Goal: Information Seeking & Learning: Check status

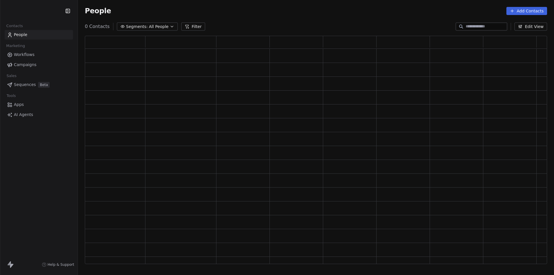
scroll to position [224, 458]
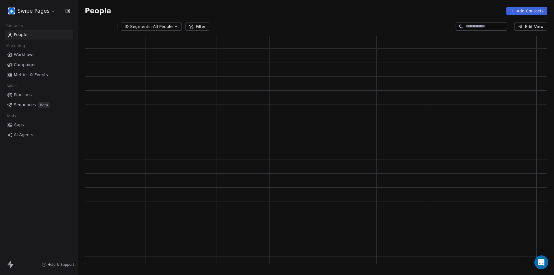
click at [39, 178] on div "Swipe Pages Contacts People Marketing Workflows Campaigns Metrics & Events Sale…" at bounding box center [39, 137] width 78 height 275
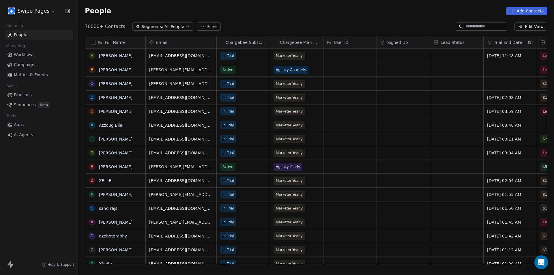
scroll to position [238, 472]
click at [29, 75] on span "Metrics & Events" at bounding box center [31, 75] width 34 height 6
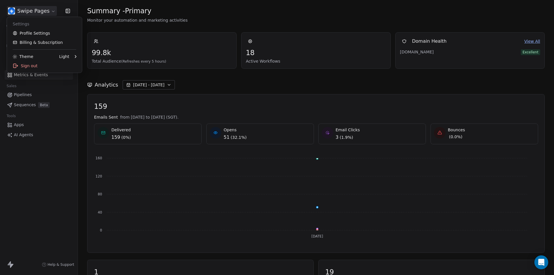
click at [48, 9] on html "Swipe Pages Contacts People Marketing Workflows Campaigns Metrics & Events Sale…" at bounding box center [277, 137] width 554 height 275
click at [36, 34] on link "Profile Settings" at bounding box center [44, 33] width 70 height 9
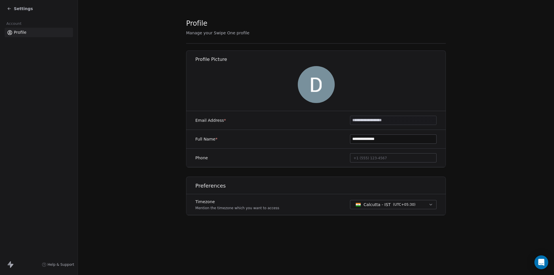
click at [8, 8] on icon at bounding box center [9, 8] width 5 height 5
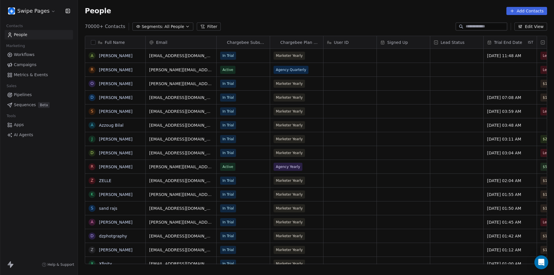
scroll to position [238, 472]
click at [37, 75] on span "Metrics & Events" at bounding box center [31, 75] width 34 height 6
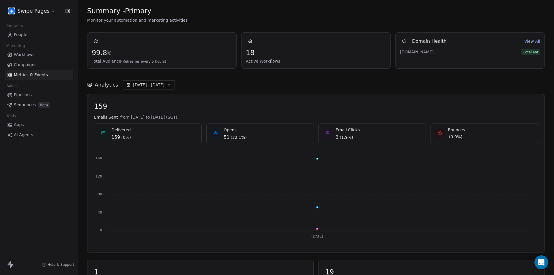
drag, startPoint x: 189, startPoint y: 118, endPoint x: 213, endPoint y: 121, distance: 23.9
click at [178, 116] on span "from [DATE] to [DATE] (SGT)." at bounding box center [149, 117] width 58 height 6
click at [237, 108] on span "159" at bounding box center [316, 106] width 444 height 9
drag, startPoint x: 189, startPoint y: 117, endPoint x: 197, endPoint y: 117, distance: 7.5
click at [178, 117] on span "from [DATE] to [DATE] (SGT)." at bounding box center [149, 117] width 58 height 6
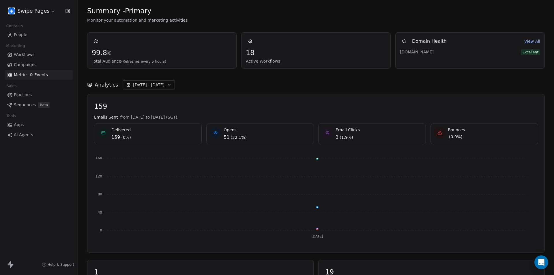
click at [178, 118] on span "from [DATE] to [DATE] (SGT)." at bounding box center [149, 117] width 58 height 6
drag, startPoint x: 190, startPoint y: 118, endPoint x: 196, endPoint y: 118, distance: 6.4
click at [178, 118] on span "from [DATE] to [DATE] (SGT)." at bounding box center [149, 117] width 58 height 6
click at [178, 117] on span "from [DATE] to [DATE] (SGT)." at bounding box center [149, 117] width 58 height 6
click at [45, 10] on html "Swipe Pages Contacts People Marketing Workflows Campaigns Metrics & Events Sale…" at bounding box center [277, 137] width 554 height 275
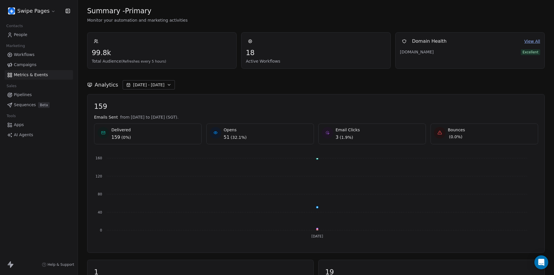
drag, startPoint x: 39, startPoint y: 183, endPoint x: 39, endPoint y: 198, distance: 15.0
click at [39, 182] on html "Swipe Pages Contacts People Marketing Workflows Campaigns Metrics & Events Sale…" at bounding box center [277, 137] width 554 height 275
click at [41, 12] on html "Swipe Pages Contacts People Marketing Workflows Campaigns Metrics & Events Sale…" at bounding box center [277, 137] width 554 height 275
click at [43, 11] on html "Swipe Pages Contacts People Marketing Workflows Campaigns Metrics & Events Sale…" at bounding box center [277, 137] width 554 height 275
click at [44, 10] on html "Swipe Pages Contacts People Marketing Workflows Campaigns Metrics & Events Sale…" at bounding box center [277, 137] width 554 height 275
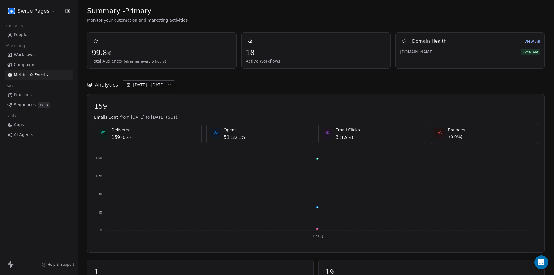
click at [41, 193] on html "Swipe Pages Contacts People Marketing Workflows Campaigns Metrics & Events Sale…" at bounding box center [277, 137] width 554 height 275
click at [167, 85] on icon "button" at bounding box center [169, 85] width 5 height 5
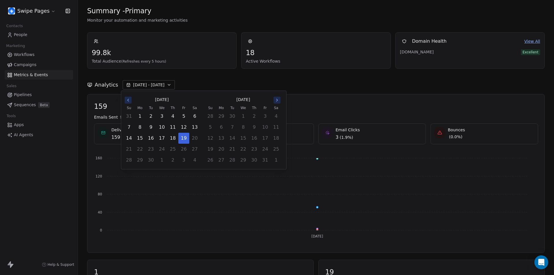
click at [345, 77] on div "Analytics [DATE] - [DATE]" at bounding box center [316, 81] width 458 height 25
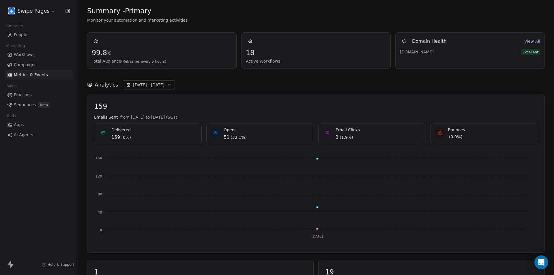
click at [160, 86] on button "[DATE] - [DATE]" at bounding box center [149, 84] width 52 height 9
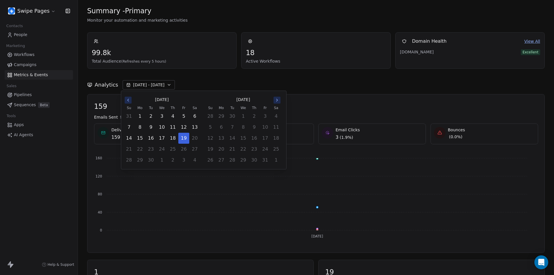
click at [218, 79] on div "Analytics [DATE] - [DATE]" at bounding box center [316, 81] width 458 height 25
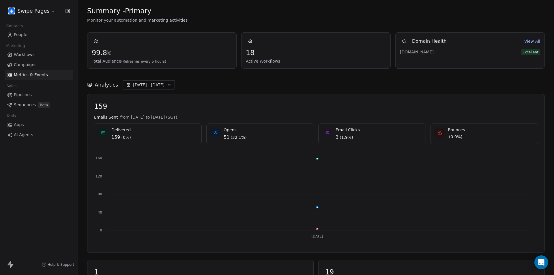
click at [161, 86] on button "[DATE] - [DATE]" at bounding box center [149, 84] width 52 height 9
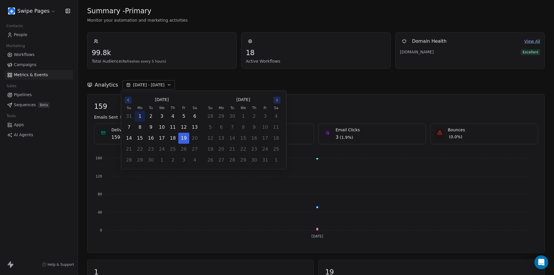
click at [140, 115] on button "1" at bounding box center [140, 116] width 10 height 10
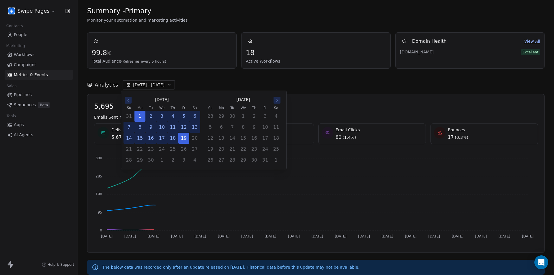
click at [235, 80] on div "Analytics [DATE] - [DATE]" at bounding box center [316, 84] width 458 height 9
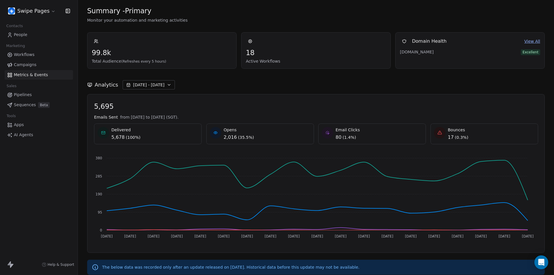
click at [142, 87] on span "[DATE] - [DATE]" at bounding box center [148, 85] width 31 height 6
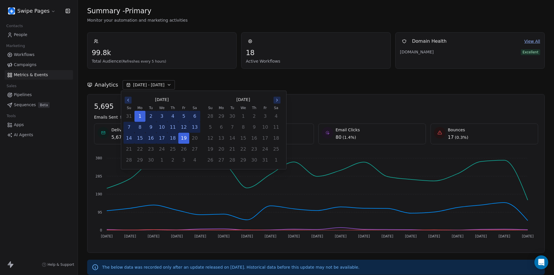
click at [129, 101] on icon "Go to the Previous Month" at bounding box center [128, 100] width 5 height 5
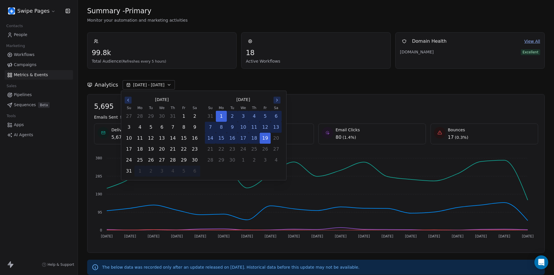
click at [129, 101] on icon "Go to the Previous Month" at bounding box center [128, 100] width 5 height 5
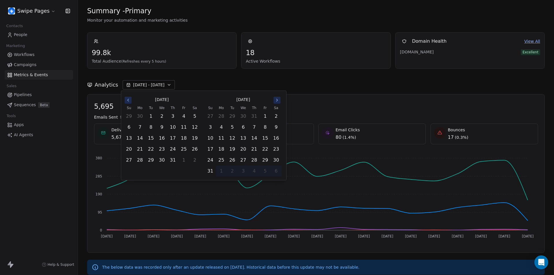
click at [129, 101] on icon "Go to the Previous Month" at bounding box center [128, 100] width 5 height 5
click at [129, 117] on button "1" at bounding box center [129, 116] width 10 height 10
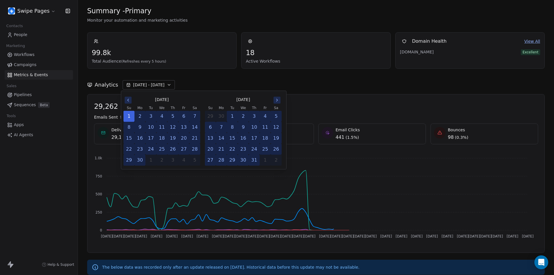
click at [279, 101] on icon "Go to the Next Month" at bounding box center [277, 100] width 5 height 5
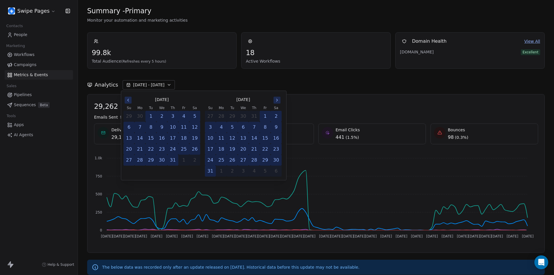
click at [279, 101] on icon "Go to the Next Month" at bounding box center [277, 100] width 5 height 5
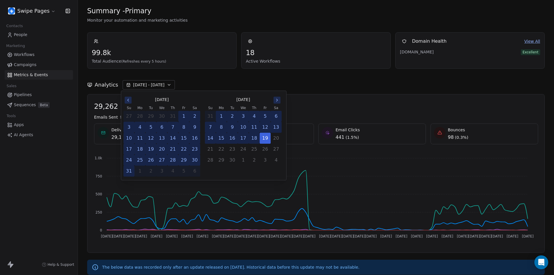
click at [128, 99] on icon "Go to the Previous Month" at bounding box center [128, 100] width 5 height 5
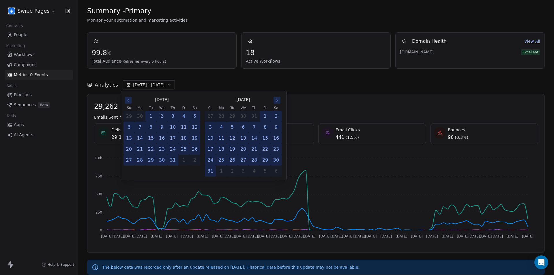
click at [243, 137] on button "13" at bounding box center [243, 138] width 10 height 10
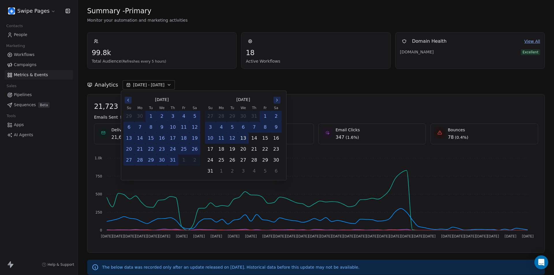
click at [244, 140] on button "13" at bounding box center [243, 138] width 10 height 10
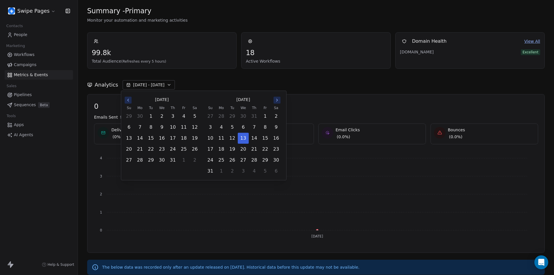
click at [278, 101] on icon "Go to the Next Month" at bounding box center [277, 100] width 5 height 5
click at [186, 139] on button "19" at bounding box center [184, 138] width 10 height 10
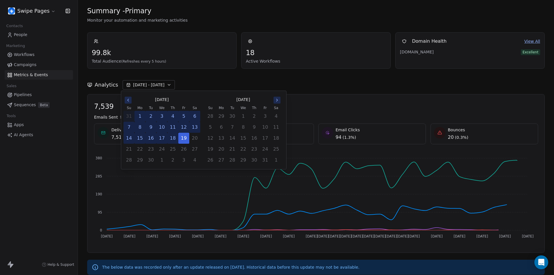
click at [128, 100] on icon "Go to the Previous Month" at bounding box center [128, 100] width 1 height 2
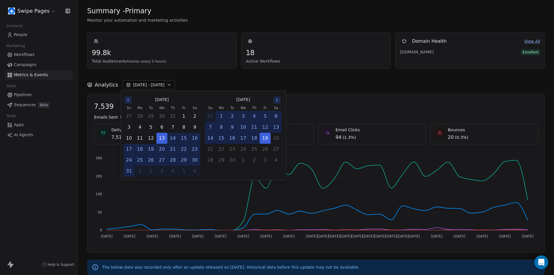
click at [184, 161] on button "29" at bounding box center [184, 160] width 10 height 10
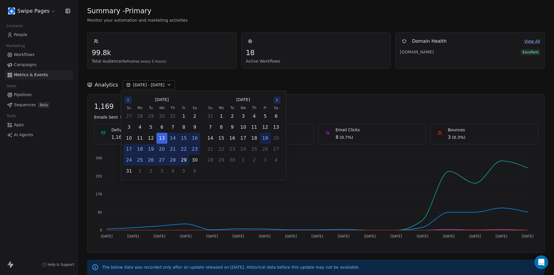
click at [183, 162] on button "29" at bounding box center [184, 160] width 10 height 10
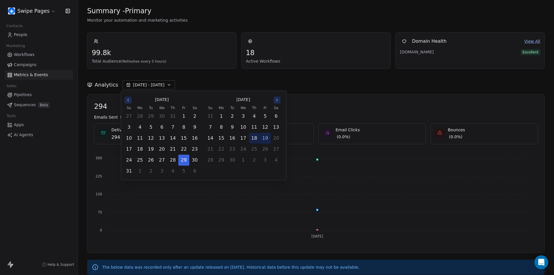
click at [258, 137] on button "18" at bounding box center [254, 138] width 10 height 10
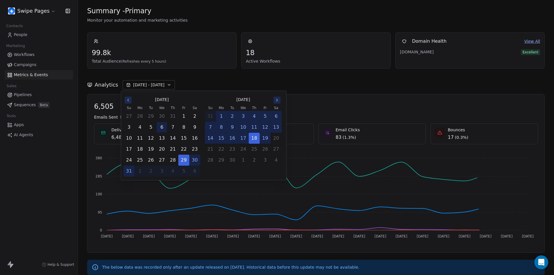
click at [162, 129] on button "6" at bounding box center [162, 127] width 10 height 10
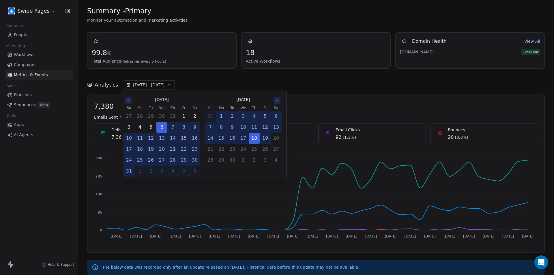
click at [185, 150] on button "22" at bounding box center [184, 149] width 10 height 10
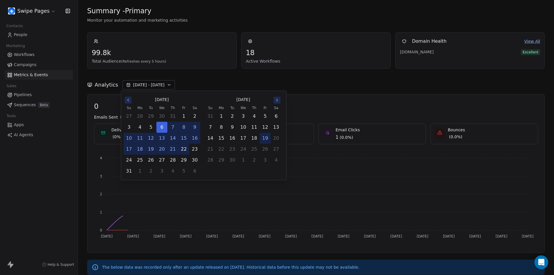
click at [186, 149] on button "22" at bounding box center [184, 149] width 10 height 10
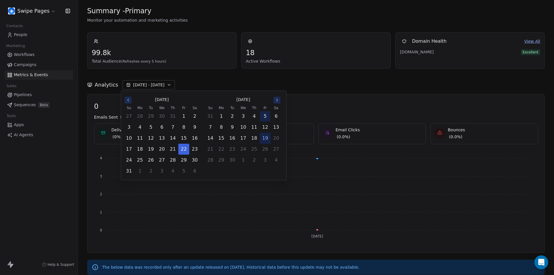
click at [266, 116] on button "5" at bounding box center [265, 116] width 10 height 10
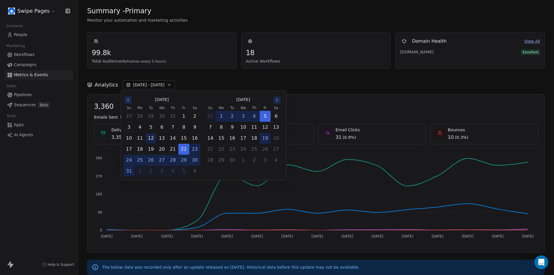
click at [147, 137] on button "12" at bounding box center [151, 138] width 10 height 10
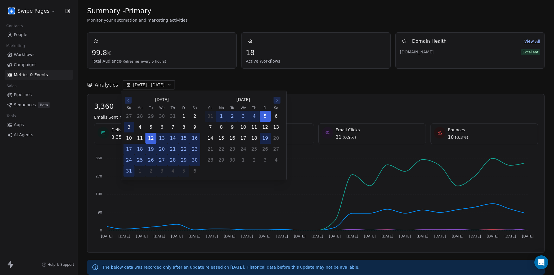
click at [129, 127] on button "3" at bounding box center [129, 127] width 10 height 10
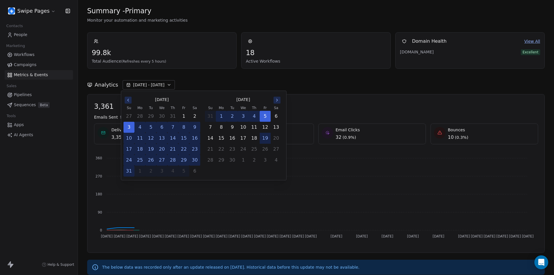
click at [269, 139] on button "19" at bounding box center [265, 138] width 10 height 10
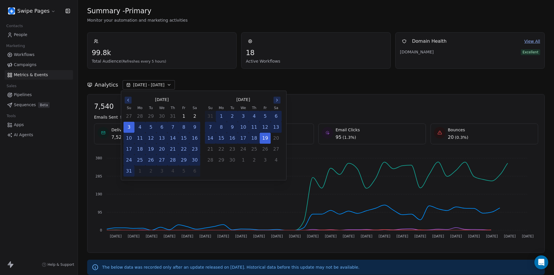
click at [173, 139] on button "14" at bounding box center [173, 138] width 10 height 10
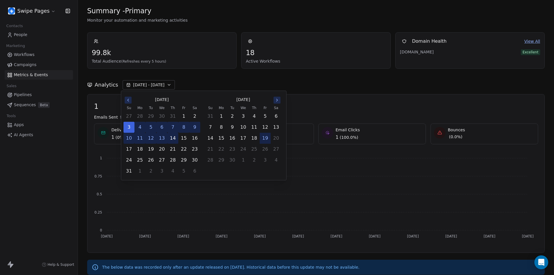
click at [175, 138] on button "14" at bounding box center [173, 138] width 10 height 10
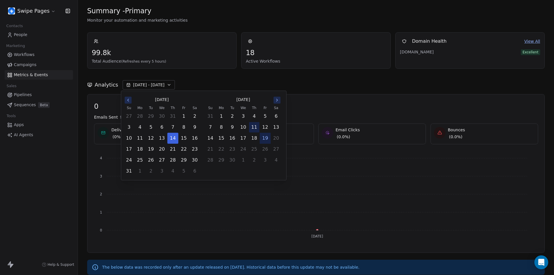
click at [258, 127] on button "11" at bounding box center [254, 127] width 10 height 10
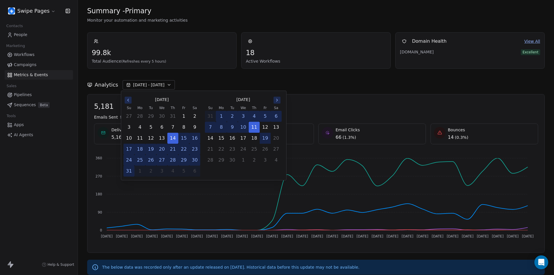
click at [333, 85] on div "Analytics [DATE] - [DATE]" at bounding box center [316, 84] width 458 height 9
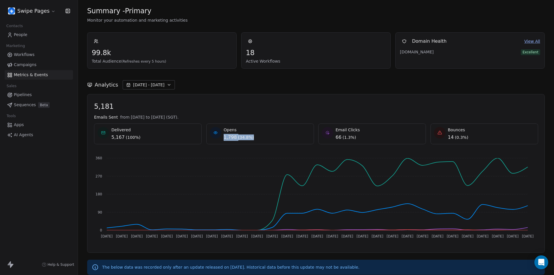
drag, startPoint x: 223, startPoint y: 137, endPoint x: 254, endPoint y: 142, distance: 31.8
click at [253, 141] on div "Opens 1,798 ( 34.8% )" at bounding box center [260, 134] width 108 height 21
click at [238, 140] on span "( 34.8% )" at bounding box center [246, 138] width 16 height 6
click at [158, 84] on span "[DATE] - [DATE]" at bounding box center [148, 85] width 31 height 6
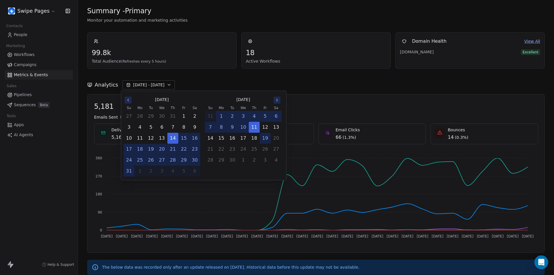
click at [239, 122] on td "3" at bounding box center [243, 116] width 11 height 11
click at [235, 125] on button "9" at bounding box center [232, 127] width 10 height 10
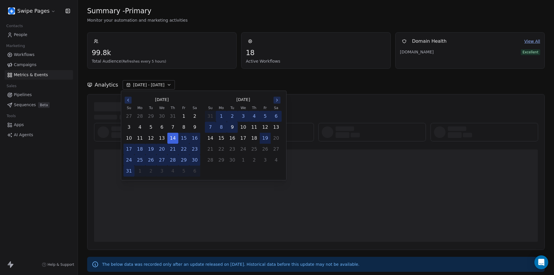
click at [234, 126] on button "9" at bounding box center [232, 127] width 10 height 10
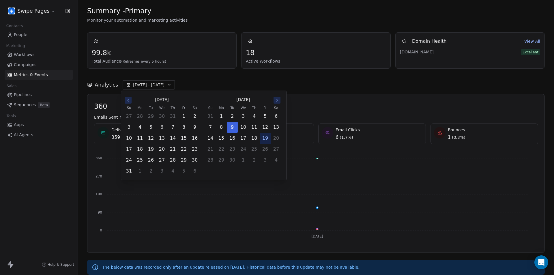
click at [269, 138] on button "19" at bounding box center [265, 138] width 10 height 10
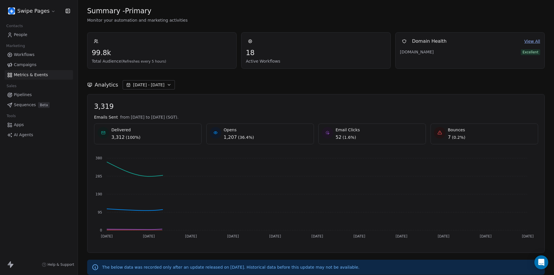
click at [314, 80] on div "Analytics [DATE] - [DATE]" at bounding box center [316, 84] width 458 height 9
